Goal: Task Accomplishment & Management: Complete application form

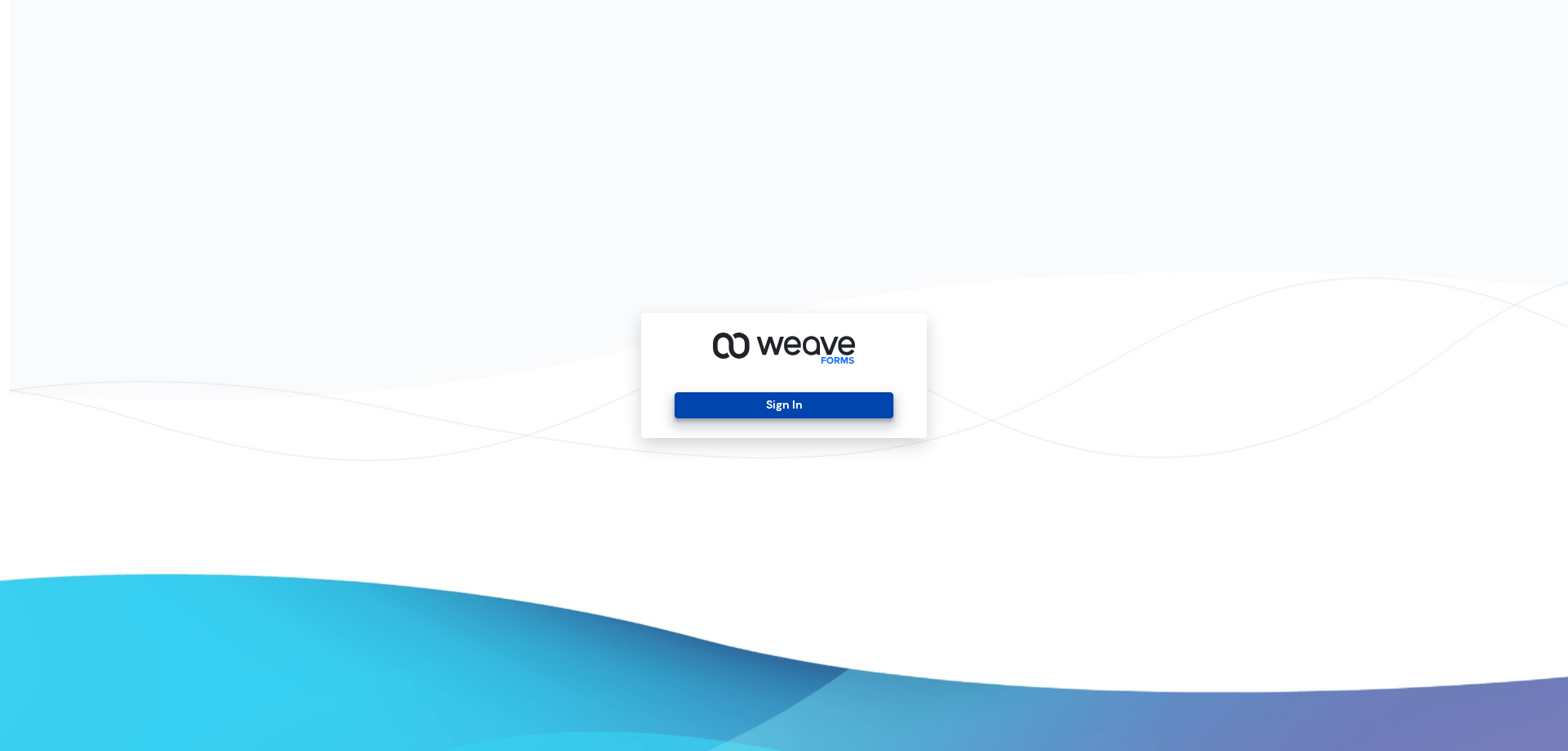
click at [824, 406] on button "Sign In" at bounding box center [783, 405] width 218 height 26
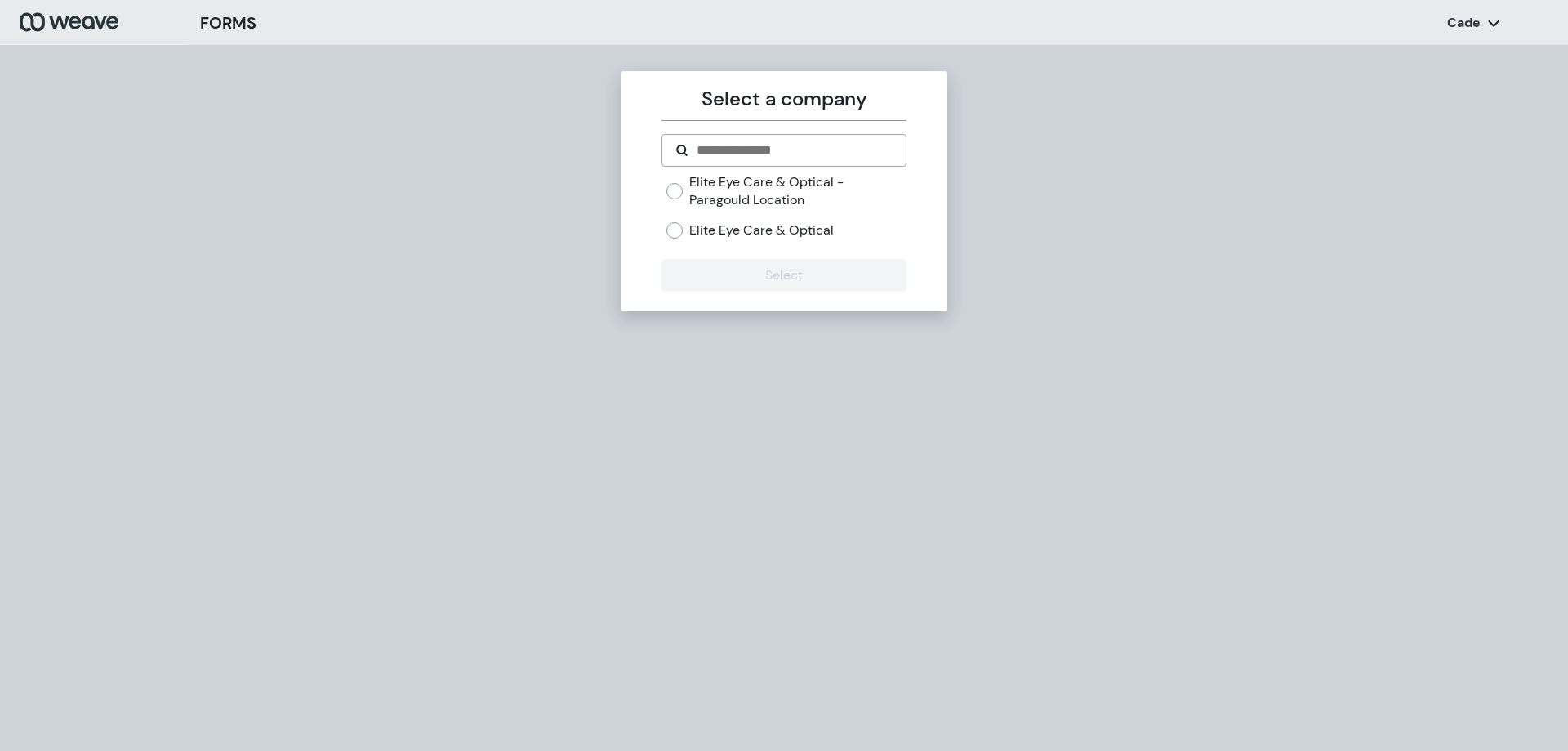
click at [708, 234] on label "Elite Eye Care & Optical" at bounding box center [761, 230] width 144 height 18
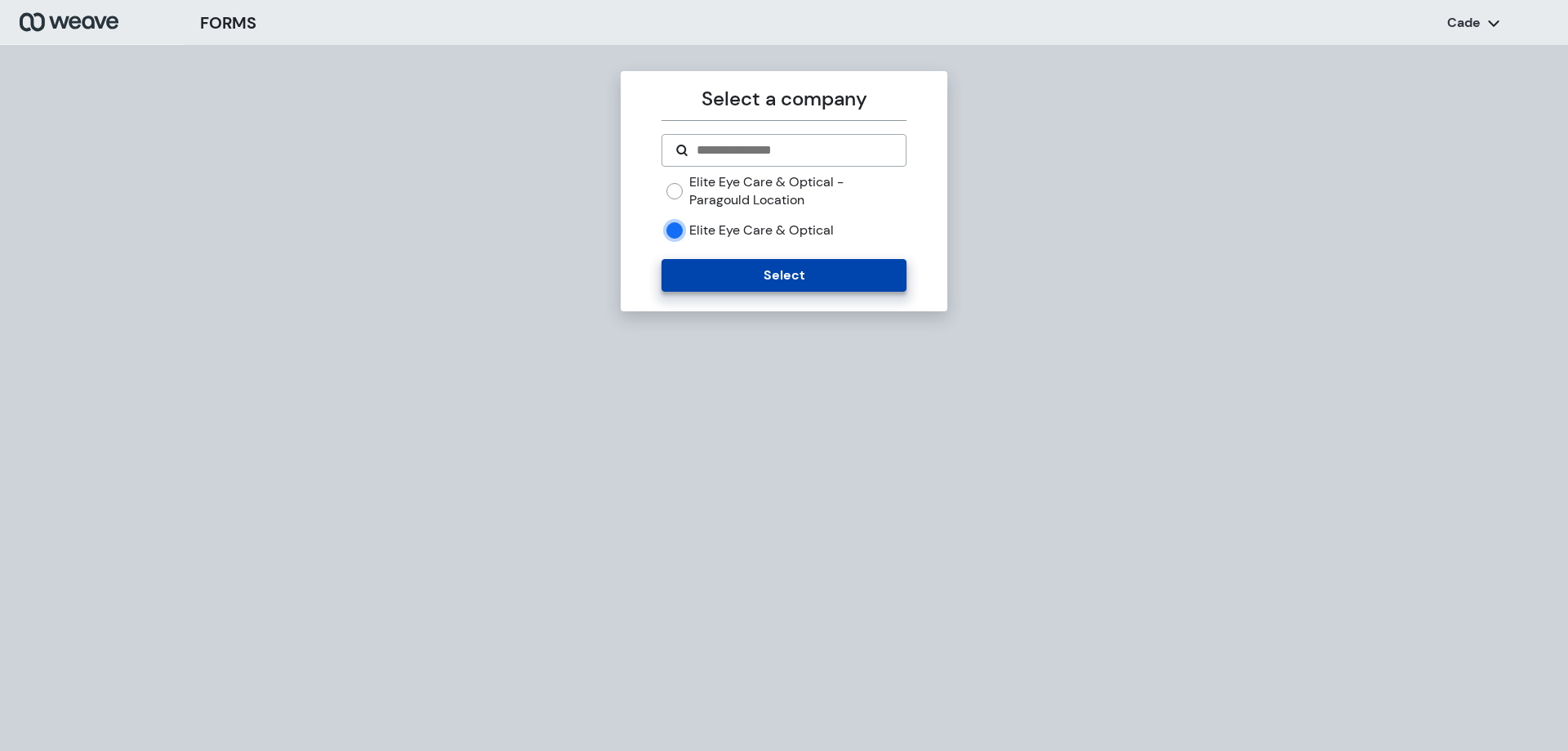
click at [742, 272] on button "Select" at bounding box center [783, 275] width 244 height 33
